Goal: Task Accomplishment & Management: Manage account settings

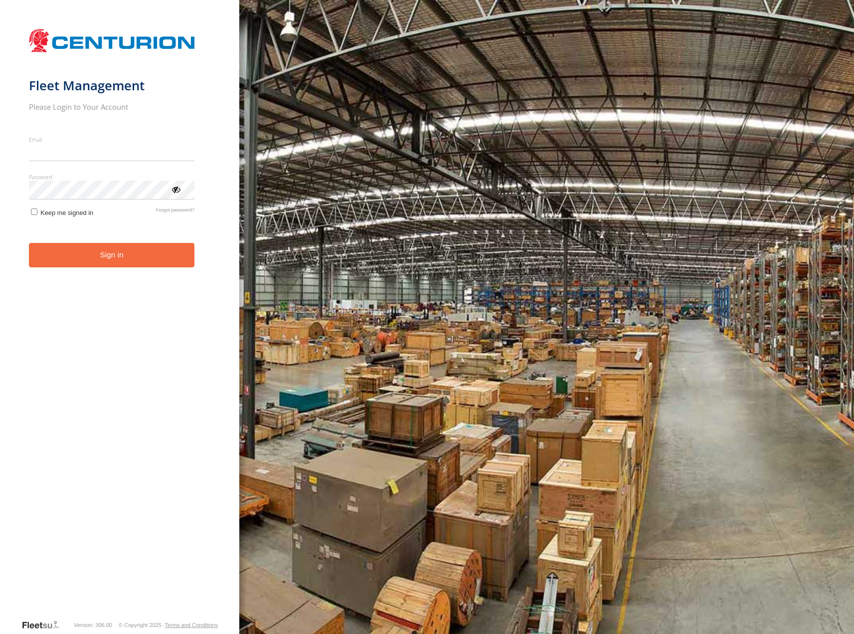
click at [93, 153] on input "Email" at bounding box center [112, 152] width 166 height 18
click at [108, 174] on form "Fleet Management Please Login to Your Account Email Enter a valid login email a…" at bounding box center [120, 321] width 182 height 595
click at [109, 163] on form "Fleet Management Please Login to Your Account Email Enter a valid login email a…" at bounding box center [120, 321] width 182 height 595
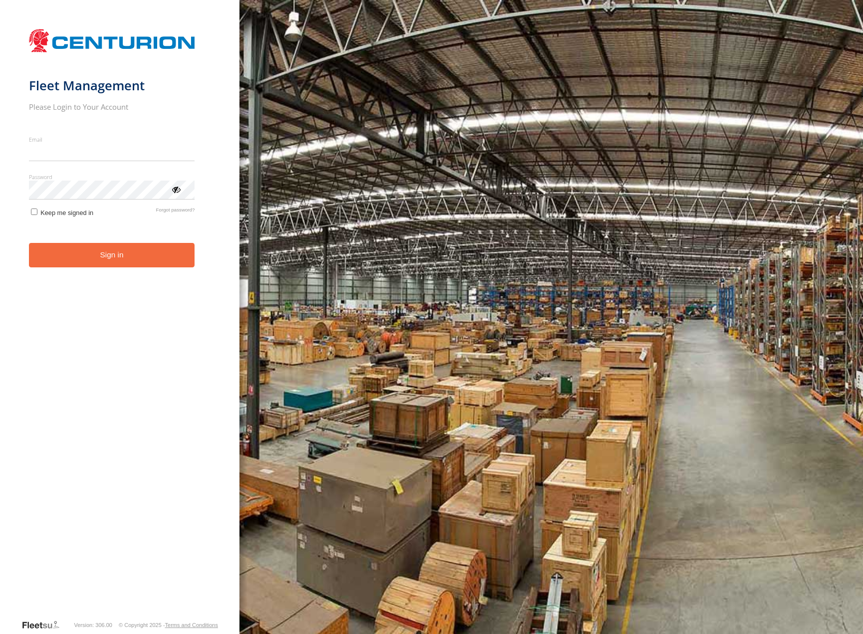
click at [6, 157] on div "Fleet Management Please Login to Your Account Email Enter a valid login email a…" at bounding box center [119, 317] width 239 height 634
drag, startPoint x: 0, startPoint y: 207, endPoint x: -22, endPoint y: 211, distance: 22.8
click at [0, 211] on html "Fleet Management Please Login to Your Account Email Enter a valid login email a…" at bounding box center [431, 317] width 863 height 634
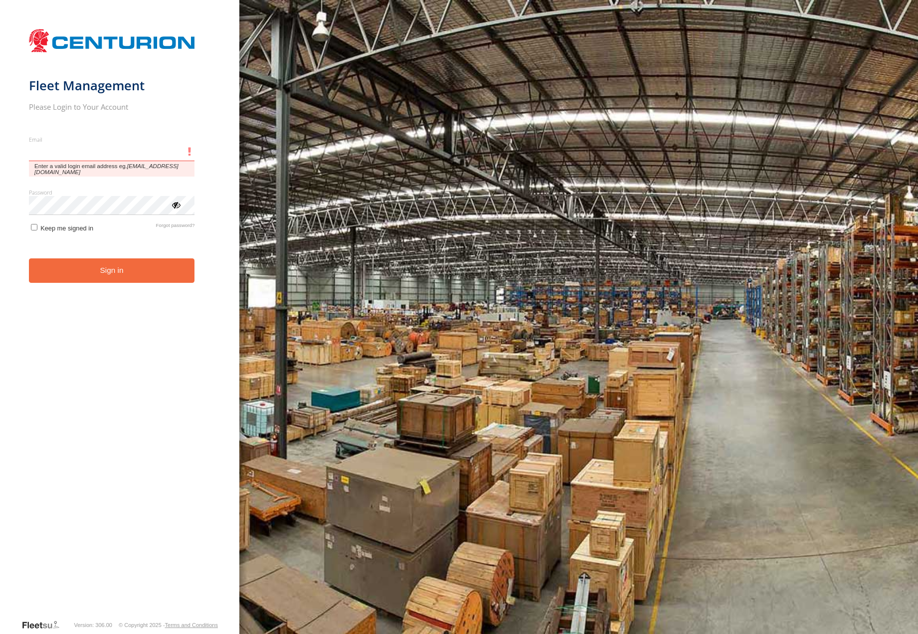
click at [74, 159] on input "Email" at bounding box center [112, 152] width 166 height 18
type input "**********"
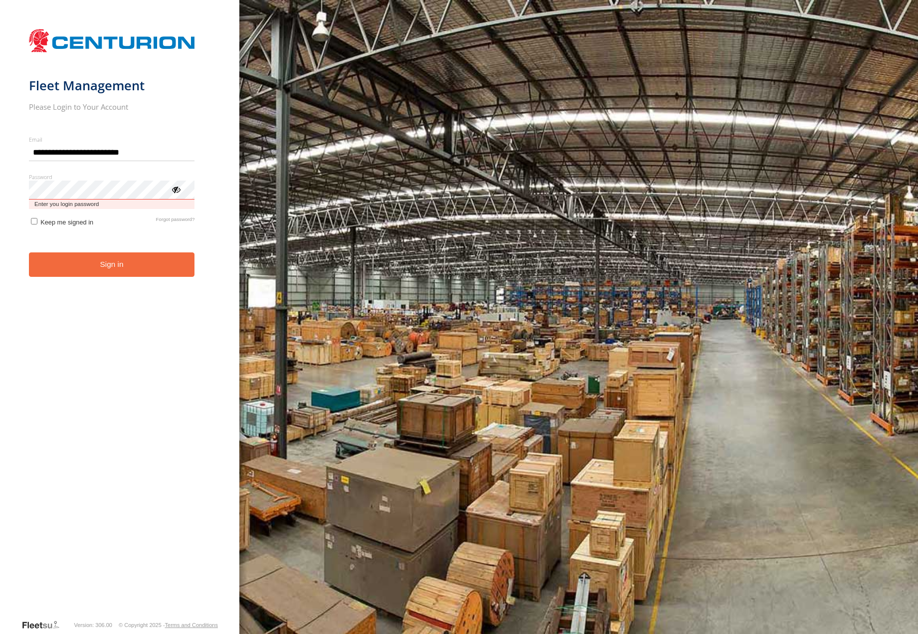
click at [29, 252] on button "Sign in" at bounding box center [112, 264] width 166 height 24
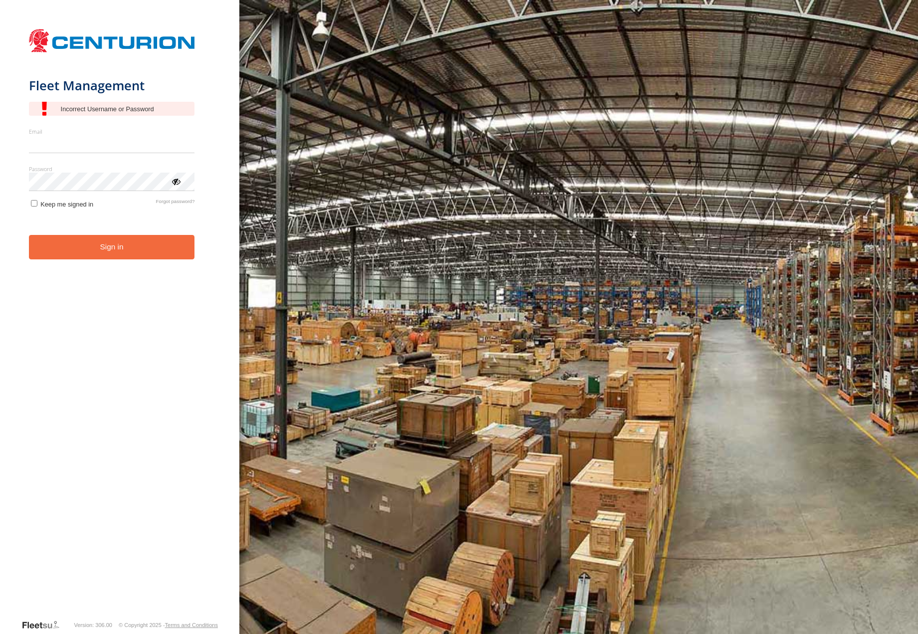
click at [171, 215] on form "Fleet Management Email Enter a valid login email address eg. me@email.com Passw…" at bounding box center [120, 321] width 182 height 595
click at [172, 208] on link "Forgot password?" at bounding box center [175, 202] width 39 height 9
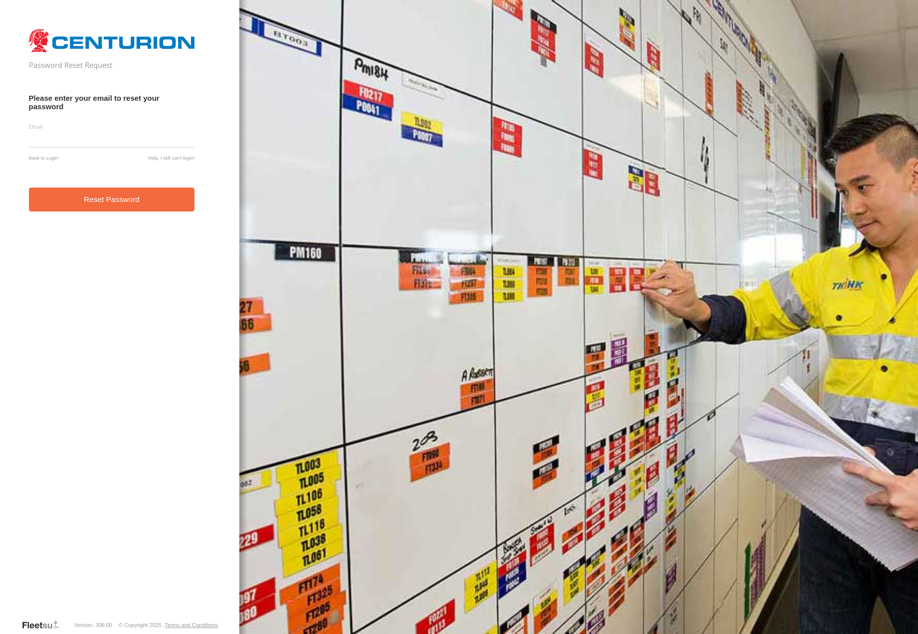
click at [88, 138] on input "email" at bounding box center [112, 139] width 166 height 18
type input "**********"
click at [29, 187] on button "Reset Password" at bounding box center [112, 199] width 166 height 24
